Goal: Check status

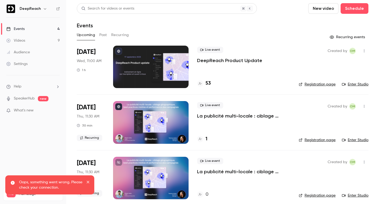
click at [242, 59] on p "DeepReach Product Update" at bounding box center [229, 60] width 65 height 6
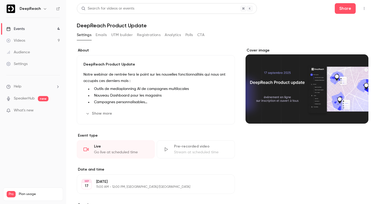
click at [151, 33] on button "Registrations" at bounding box center [149, 35] width 24 height 8
